Goal: Check status: Check status

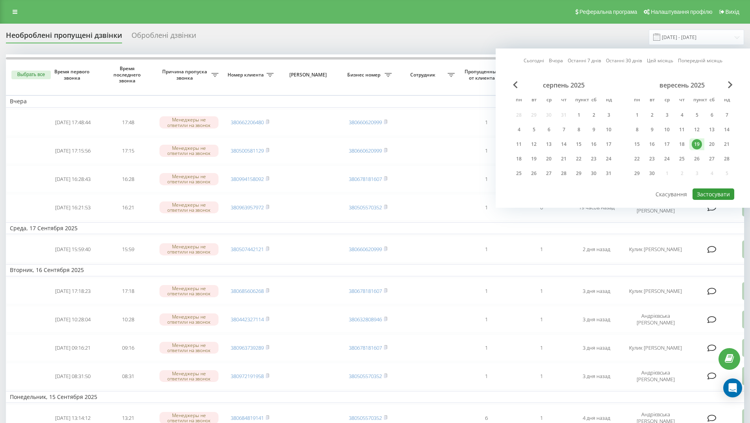
click at [711, 193] on font "Застосувати" at bounding box center [713, 193] width 33 height 7
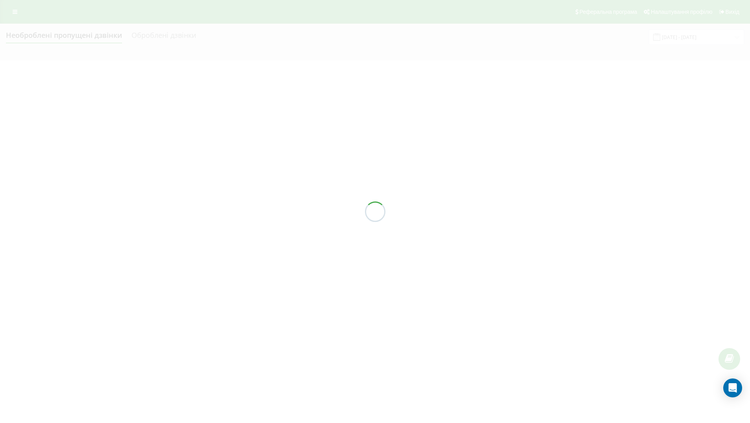
type input "[DATE] - [DATE]"
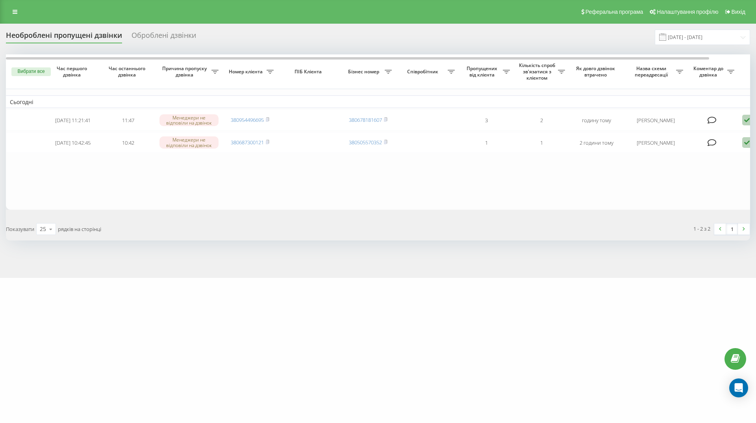
click at [13, 9] on icon at bounding box center [15, 12] width 5 height 6
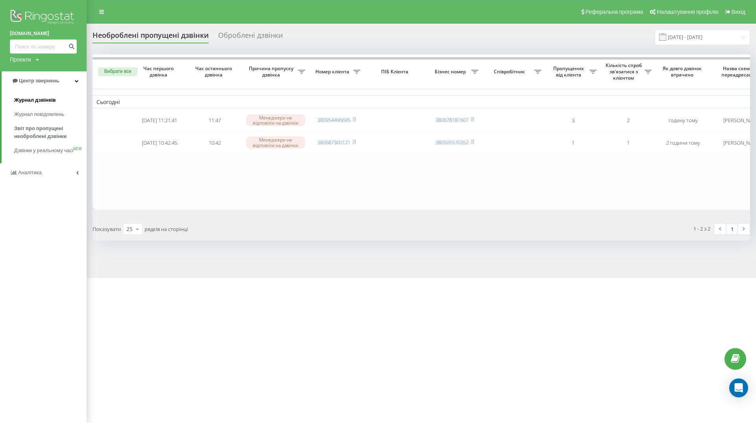
click at [37, 100] on font "Журнал дзвінків" at bounding box center [35, 100] width 42 height 6
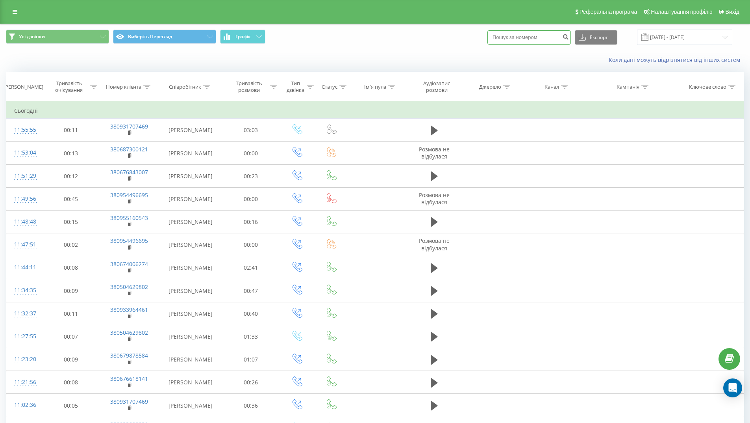
paste input "0964857366"
type input "0964857366"
click at [569, 37] on icon "submit" at bounding box center [565, 35] width 7 height 5
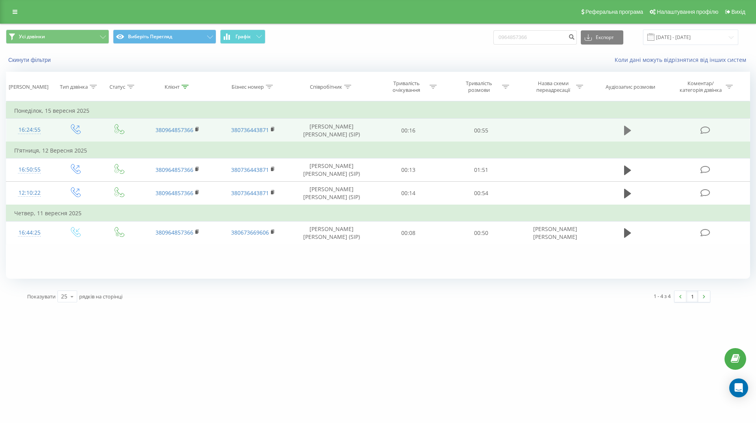
click at [627, 132] on icon at bounding box center [627, 130] width 7 height 9
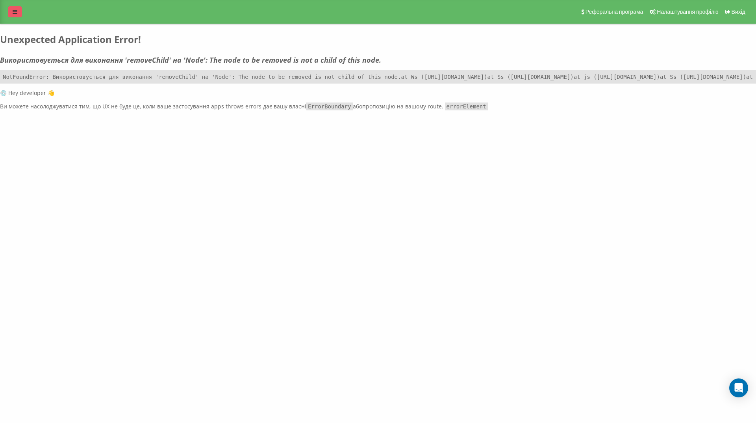
click at [13, 12] on icon at bounding box center [15, 12] width 5 height 6
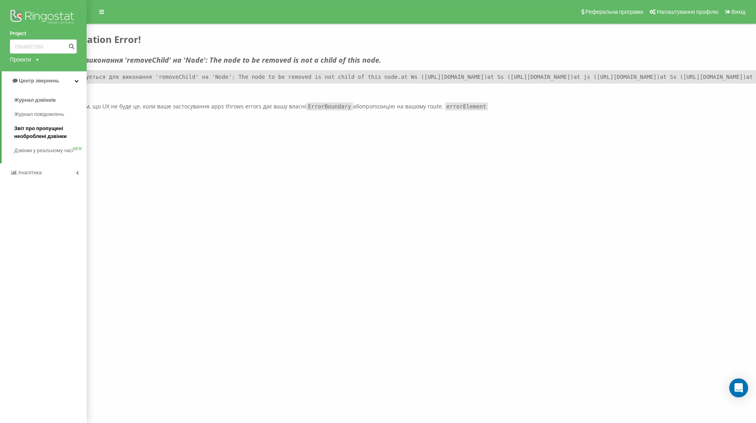
click at [35, 134] on font "Звіт про пропущені необроблені дзвінки" at bounding box center [40, 132] width 52 height 14
